Goal: Task Accomplishment & Management: Complete application form

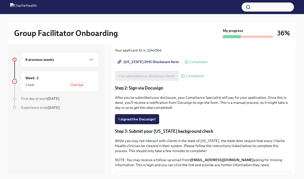
scroll to position [74, 0]
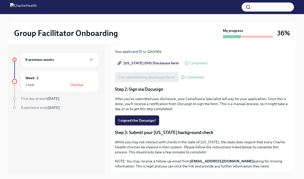
click at [168, 99] on p "After you've submitted your disclosure, your Compliance Specialist will pay for…" at bounding box center [203, 103] width 177 height 15
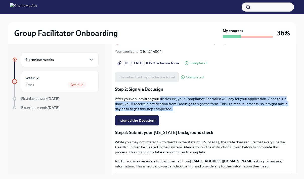
drag, startPoint x: 168, startPoint y: 99, endPoint x: 177, endPoint y: 108, distance: 12.6
click at [177, 109] on p "After you've submitted your disclosure, your Compliance Specialist will pay for…" at bounding box center [203, 103] width 177 height 15
click at [177, 108] on p "After you've submitted your disclosure, your Compliance Specialist will pay for…" at bounding box center [203, 103] width 177 height 15
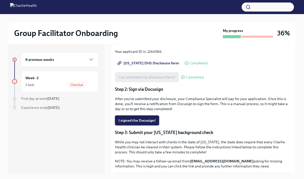
click at [142, 120] on span "I signed the Docusign!" at bounding box center [137, 120] width 37 height 5
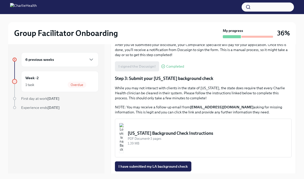
scroll to position [136, 0]
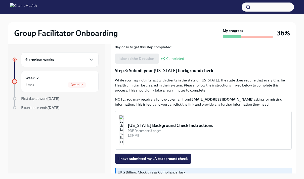
click at [162, 126] on div "[US_STATE] Background Check Instructions" at bounding box center [208, 126] width 160 height 6
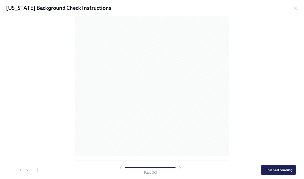
scroll to position [0, 0]
click at [297, 6] on icon "button" at bounding box center [295, 8] width 5 height 5
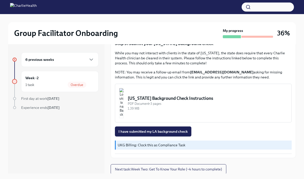
scroll to position [164, 0]
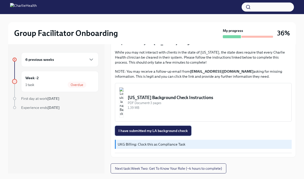
click at [156, 132] on span "I have submitted my LA background check" at bounding box center [153, 130] width 69 height 5
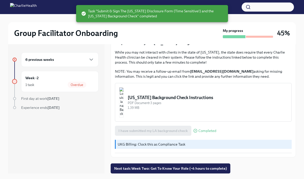
scroll to position [9, 0]
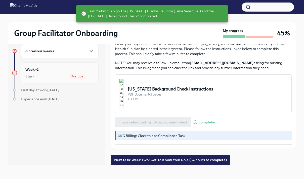
click at [37, 78] on div "1 task Overdue" at bounding box center [59, 76] width 69 height 6
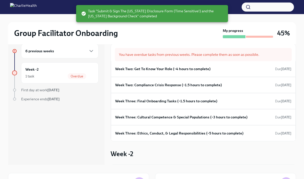
click at [60, 51] on div "6 previous weeks" at bounding box center [59, 51] width 69 height 6
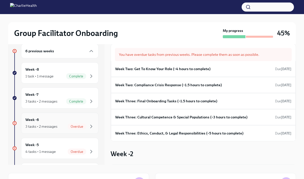
click at [62, 121] on div "Week -6 3 tasks • 2 messages Overdue" at bounding box center [59, 123] width 69 height 13
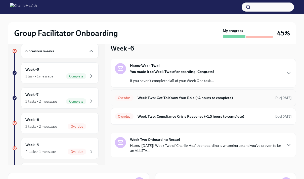
click at [202, 100] on h6 "Week Two: Get To Know Your Role (~4 hours to complete)" at bounding box center [205, 98] width 134 height 6
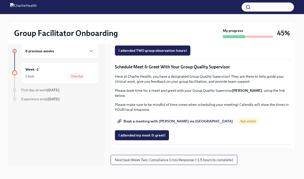
scroll to position [409, 0]
click at [152, 25] on span "Group Observation Instructions" at bounding box center [148, 22] width 58 height 5
click at [152, 39] on span "Complete this form to schedule your observations" at bounding box center [163, 36] width 88 height 5
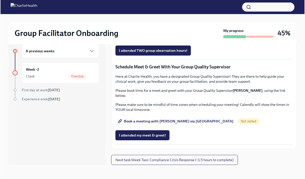
scroll to position [340, 0]
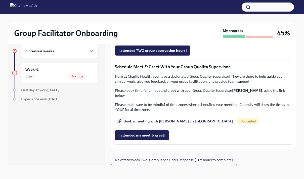
click at [144, 25] on span "Group Observation Instructions" at bounding box center [148, 22] width 58 height 5
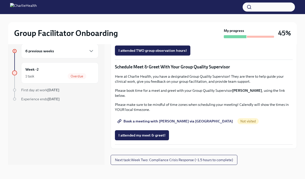
scroll to position [461, 0]
click at [149, 83] on p "Here at Charlie Health, you have a designated Group Quality Supervisor! They ar…" at bounding box center [204, 79] width 178 height 10
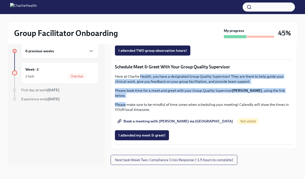
drag, startPoint x: 149, startPoint y: 83, endPoint x: 249, endPoint y: 100, distance: 101.3
click at [249, 100] on div "Here at Charlie Health, you have a designated Group Quality Supervisor! They ar…" at bounding box center [204, 93] width 178 height 38
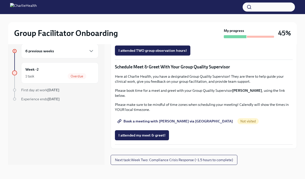
click at [156, 117] on link "Book a meeting with [PERSON_NAME] via [GEOGRAPHIC_DATA]" at bounding box center [176, 121] width 122 height 10
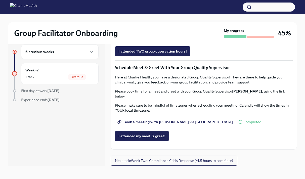
scroll to position [9, 0]
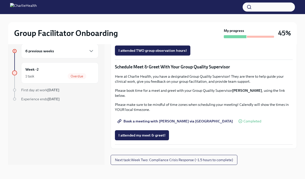
click at [183, 165] on div "6 previous weeks Week -2 1 task Overdue First day at work [DATE] Experience end…" at bounding box center [152, 104] width 289 height 137
click at [191, 161] on span "Next task : Week Two: Compliance Crisis Response (~1.5 hours to complete)" at bounding box center [174, 160] width 118 height 5
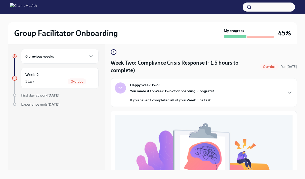
scroll to position [3, 0]
click at [229, 92] on div "Happy Week Two! You made it to Week Two of onboarding! Congrats! If you haven't…" at bounding box center [204, 93] width 178 height 20
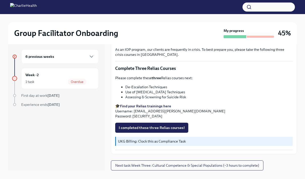
scroll to position [9, 0]
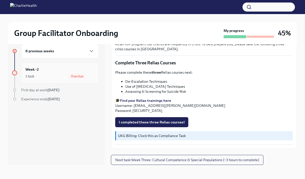
click at [53, 69] on div "Week -2 1 task Overdue" at bounding box center [59, 73] width 69 height 13
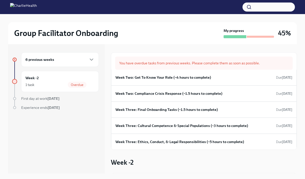
click at [81, 64] on div "6 previous weeks" at bounding box center [60, 59] width 78 height 15
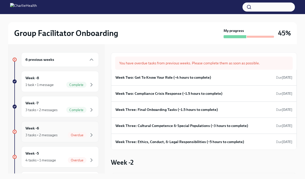
click at [54, 136] on div "3 tasks • 2 messages" at bounding box center [41, 135] width 32 height 5
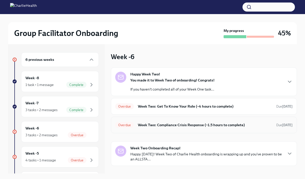
click at [172, 124] on h6 "Week Two: Compliance Crisis Response (~1.5 hours to complete)" at bounding box center [205, 125] width 134 height 6
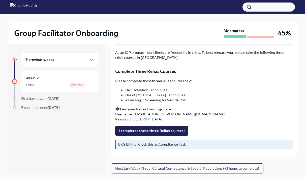
scroll to position [9, 0]
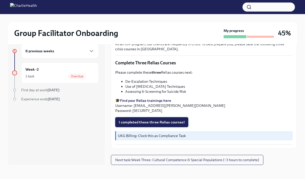
click at [143, 123] on span "I completed these three Relias courses!" at bounding box center [152, 122] width 66 height 5
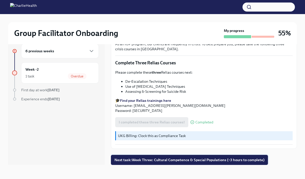
click at [202, 163] on button "Next task : Week Three: Cultural Competence & Special Populations (~3 hours to …" at bounding box center [189, 160] width 157 height 10
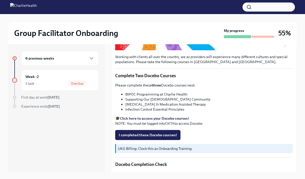
scroll to position [140, 0]
click at [154, 132] on span "I completed these Docebo courses!" at bounding box center [148, 134] width 58 height 5
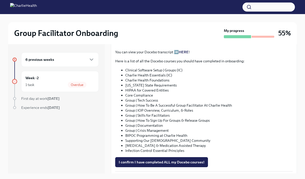
scroll to position [276, 0]
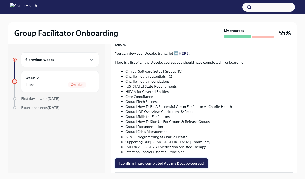
click at [177, 166] on button "I confirm I have completed ALL my Docebo courses!" at bounding box center [161, 164] width 93 height 10
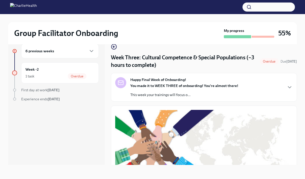
scroll to position [0, 0]
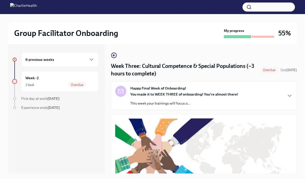
click at [199, 100] on div "You made it to WEEK THREE of onboarding! You're almost there! This week your tr…" at bounding box center [184, 99] width 108 height 14
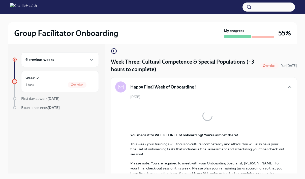
scroll to position [5, 0]
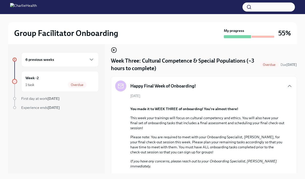
click at [114, 49] on icon "button" at bounding box center [114, 50] width 6 height 6
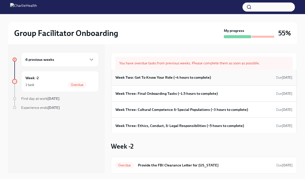
click at [219, 73] on div "Week Two: Get To Know Your Role (~4 hours to complete) Due [DATE]" at bounding box center [203, 78] width 185 height 16
click at [202, 80] on div "Week Two: Get To Know Your Role (~4 hours to complete) Due [DATE]" at bounding box center [203, 78] width 177 height 8
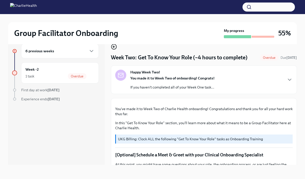
click at [112, 46] on circle "button" at bounding box center [113, 46] width 5 height 5
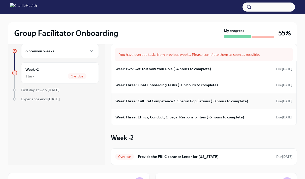
click at [182, 100] on h6 "Week Three: Cultural Competence & Special Populations (~3 hours to complete)" at bounding box center [181, 101] width 132 height 6
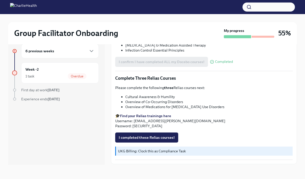
scroll to position [363, 0]
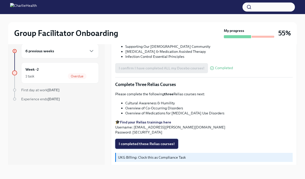
click at [162, 141] on button "I completed these Relias courses!" at bounding box center [146, 144] width 63 height 10
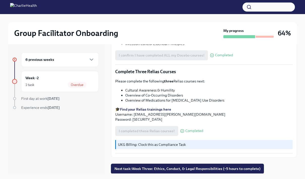
scroll to position [9, 0]
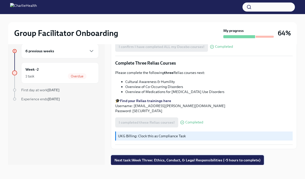
click at [197, 159] on span "Next task : Week Three: Ethics, Conduct, & Legal Responsibilities (~5 hours to …" at bounding box center [187, 160] width 146 height 5
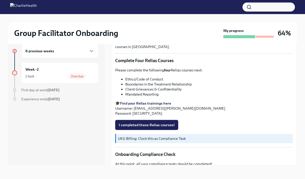
scroll to position [189, 0]
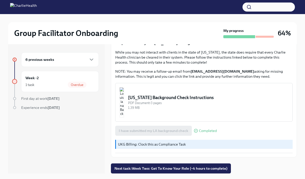
scroll to position [9, 0]
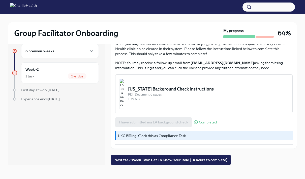
click at [162, 155] on div "Submit & Sign The Utah Disclosure Form (Time Sensitive!) and the Louisiana Back…" at bounding box center [204, 22] width 186 height 285
click at [168, 162] on span "Next task : Week Two: Get To Know Your Role (~4 hours to complete)" at bounding box center [170, 160] width 113 height 5
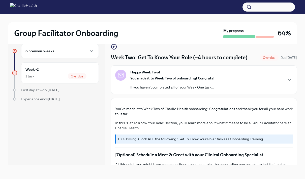
click at [43, 55] on div "6 previous weeks" at bounding box center [60, 51] width 78 height 15
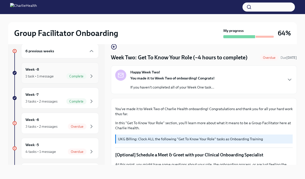
click at [44, 77] on div "1 task • 1 message" at bounding box center [39, 76] width 28 height 5
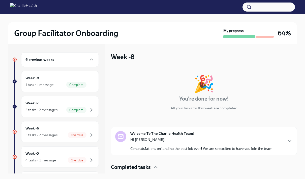
click at [56, 59] on div "6 previous weeks" at bounding box center [59, 60] width 69 height 6
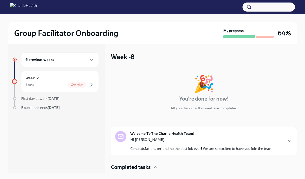
click at [61, 59] on div "6 previous weeks" at bounding box center [59, 60] width 69 height 6
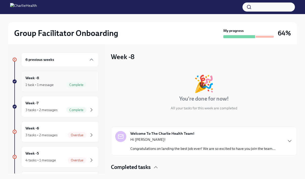
click at [76, 78] on div "Week -8 1 task • 1 message Complete" at bounding box center [59, 81] width 69 height 13
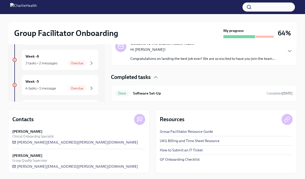
scroll to position [72, 0]
click at [211, 98] on div "Done Software Set-Up Completed Aug 25th" at bounding box center [204, 93] width 186 height 17
click at [149, 94] on h6 "Software Set-Up" at bounding box center [197, 93] width 129 height 6
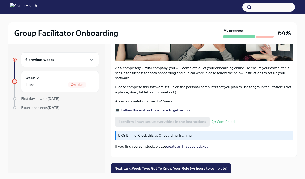
scroll to position [9, 0]
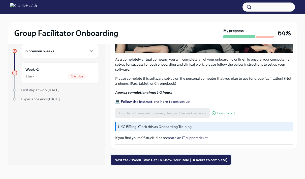
click at [184, 155] on button "Next task : Week Two: Get To Know Your Role (~4 hours to complete)" at bounding box center [171, 160] width 120 height 10
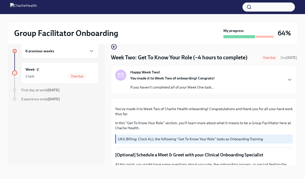
scroll to position [460, 0]
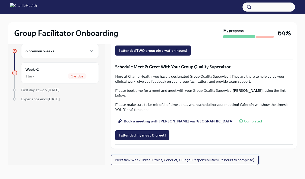
click at [189, 159] on span "Next task : Week Three: Ethics, Conduct, & Legal Responsibilities (~5 hours to …" at bounding box center [184, 160] width 139 height 5
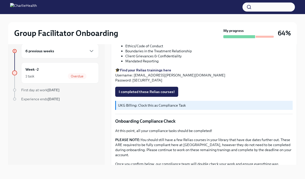
scroll to position [204, 0]
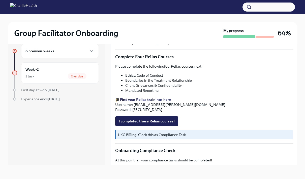
click at [142, 101] on strong "Find your Relias trainings here" at bounding box center [145, 99] width 51 height 5
click at [135, 123] on span "I completed these Relias courses!" at bounding box center [147, 121] width 56 height 5
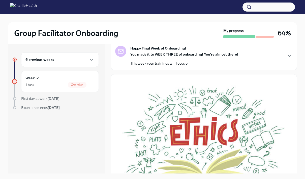
scroll to position [0, 0]
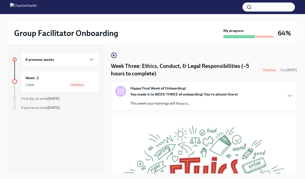
click at [122, 65] on h4 "Week Three: Ethics, Conduct, & Legal Responsibilities (~5 hours to complete)" at bounding box center [184, 69] width 147 height 15
drag, startPoint x: 122, startPoint y: 65, endPoint x: 169, endPoint y: 66, distance: 47.9
click at [169, 66] on h4 "Week Three: Ethics, Conduct, & Legal Responsibilities (~5 hours to complete)" at bounding box center [184, 69] width 147 height 15
click at [114, 56] on icon "button" at bounding box center [113, 55] width 1 height 2
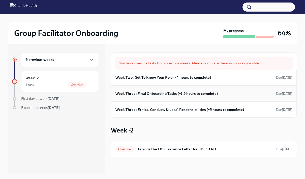
click at [188, 87] on div "Week Three: Final Onboarding Tasks (~1.5 hours to complete) Due Jul 26th" at bounding box center [203, 94] width 185 height 16
click at [177, 77] on h6 "Week Two: Get To Know Your Role (~4 hours to complete)" at bounding box center [162, 78] width 95 height 6
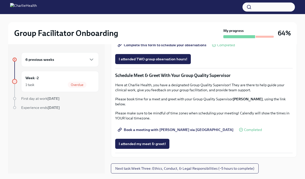
scroll to position [9, 0]
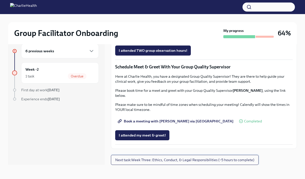
click at [158, 160] on span "Next task : Week Three: Ethics, Conduct, & Legal Responsibilities (~5 hours to …" at bounding box center [184, 160] width 139 height 5
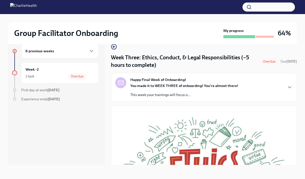
scroll to position [279, 0]
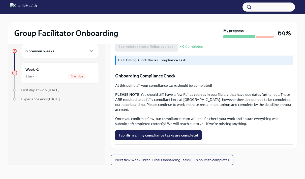
click at [179, 163] on button "Next task : Week Three: Final Onboarding Tasks (~1.5 hours to complete)" at bounding box center [172, 160] width 122 height 10
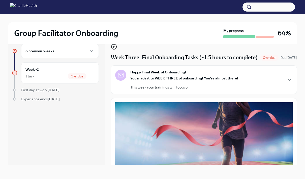
click at [112, 47] on circle "button" at bounding box center [113, 46] width 5 height 5
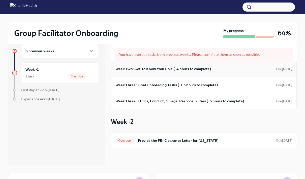
click at [149, 67] on h6 "Week Two: Get To Know Your Role (~4 hours to complete)" at bounding box center [162, 69] width 95 height 6
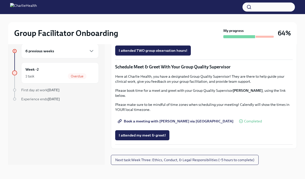
scroll to position [460, 0]
click at [163, 161] on span "Next task : Week Three: Ethics, Conduct, & Legal Responsibilities (~5 hours to …" at bounding box center [184, 160] width 139 height 5
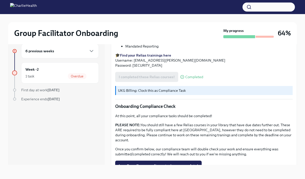
scroll to position [279, 0]
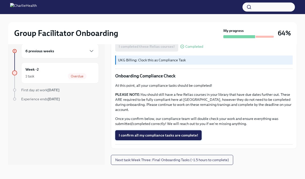
click at [164, 138] on button "I confirm all my compliance tasks are complete!" at bounding box center [158, 135] width 86 height 10
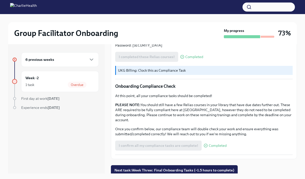
scroll to position [9, 0]
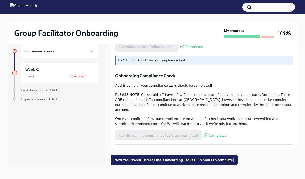
click at [166, 165] on div "6 previous weeks Week -2 1 task Overdue First day at work Aug 25th Experience e…" at bounding box center [152, 104] width 289 height 137
click at [174, 162] on span "Next task : Week Three: Final Onboarding Tasks (~1.5 hours to complete)" at bounding box center [174, 160] width 120 height 5
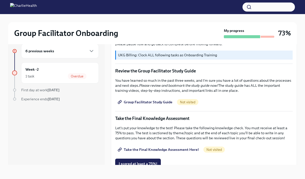
scroll to position [188, 0]
click at [149, 83] on div "You have successfully made it to your final onboarding tasks! If you have not c…" at bounding box center [203, 134] width 177 height 440
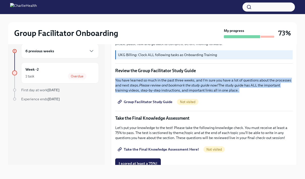
drag, startPoint x: 149, startPoint y: 83, endPoint x: 174, endPoint y: 88, distance: 25.9
click at [174, 88] on div "You have successfully made it to your final onboarding tasks! If you have not c…" at bounding box center [203, 134] width 177 height 440
click at [174, 88] on p "You have learned so much in the past three weeks, and I'm sure you have a lot o…" at bounding box center [203, 85] width 177 height 15
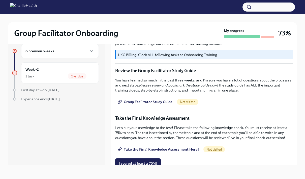
click at [174, 88] on p "You have learned so much in the past three weeks, and I'm sure you have a lot o…" at bounding box center [203, 85] width 177 height 15
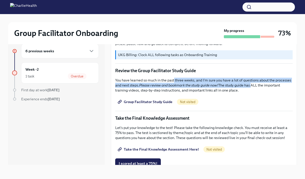
drag, startPoint x: 174, startPoint y: 88, endPoint x: 252, endPoint y: 94, distance: 77.7
click at [252, 93] on p "You have learned so much in the past three weeks, and I'm sure you have a lot o…" at bounding box center [203, 85] width 177 height 15
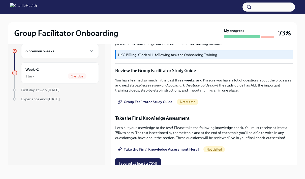
click at [163, 104] on span "Group Facilitator Study Guide" at bounding box center [146, 101] width 54 height 5
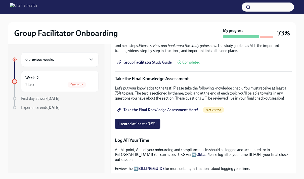
scroll to position [239, 0]
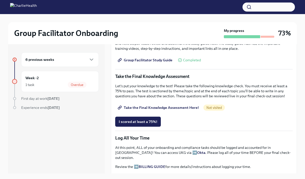
click at [146, 113] on link "Take the Final Knowledge Assessment Here!" at bounding box center [158, 108] width 87 height 10
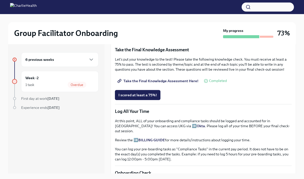
scroll to position [255, 0]
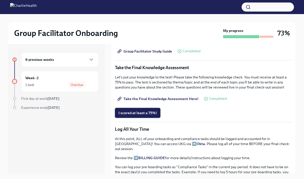
click at [134, 113] on span "I scored at least a 75%!" at bounding box center [138, 113] width 39 height 5
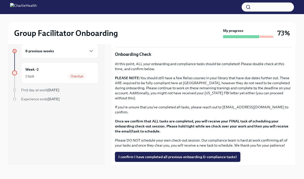
scroll to position [376, 0]
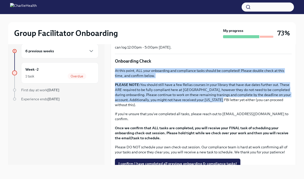
drag, startPoint x: 152, startPoint y: 61, endPoint x: 220, endPoint y: 94, distance: 74.8
click at [220, 94] on p "PLEASE NOTE: You should still have a few Relias courses in your library that ha…" at bounding box center [203, 94] width 177 height 25
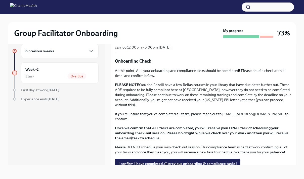
click at [199, 82] on p "PLEASE NOTE: You should still have a few Relias courses in your library that ha…" at bounding box center [203, 94] width 177 height 25
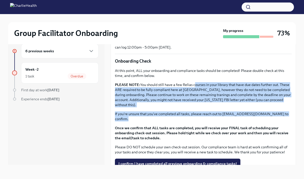
drag, startPoint x: 199, startPoint y: 78, endPoint x: 275, endPoint y: 112, distance: 83.9
click at [275, 112] on div "At this point, ALL your onboarding and compliance tasks should be completed! Pl…" at bounding box center [203, 111] width 177 height 87
click at [275, 112] on p "If you're unsure that you've completed all tasks, please reach out to newhireon…" at bounding box center [203, 117] width 177 height 10
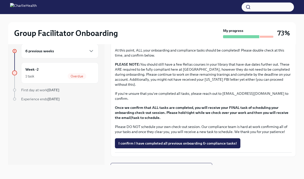
scroll to position [396, 0]
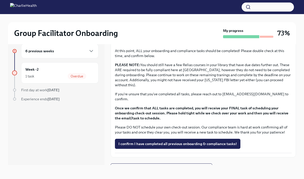
click at [173, 110] on strong "Once we confirm that ALL tasks are completed, you will receive your FINAL task …" at bounding box center [202, 113] width 174 height 15
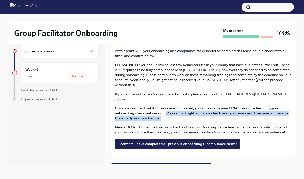
drag, startPoint x: 173, startPoint y: 110, endPoint x: 228, endPoint y: 114, distance: 55.6
click at [228, 114] on p "Once we confirm that ALL tasks are completed, you will receive your FINAL task …" at bounding box center [203, 113] width 177 height 15
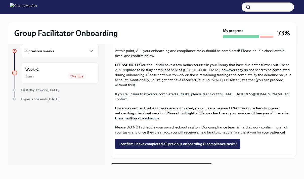
scroll to position [400, 0]
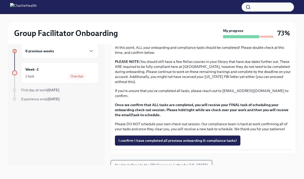
click at [186, 163] on span "Next task : Provide the FBI Clearance Letter for Pennsylvania" at bounding box center [161, 165] width 93 height 5
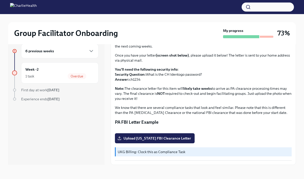
scroll to position [90, 0]
click at [167, 154] on p "UKG Billing: Clock this as Compliance Task" at bounding box center [204, 152] width 172 height 5
click at [71, 75] on span "Overdue" at bounding box center [77, 77] width 19 height 4
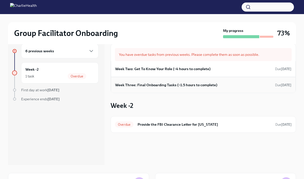
click at [174, 82] on h6 "Week Three: Final Onboarding Tasks (~1.5 hours to complete)" at bounding box center [166, 85] width 102 height 6
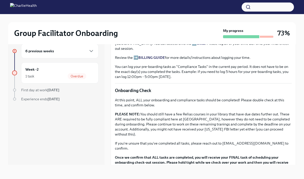
scroll to position [400, 0]
